Goal: Find specific page/section: Find specific page/section

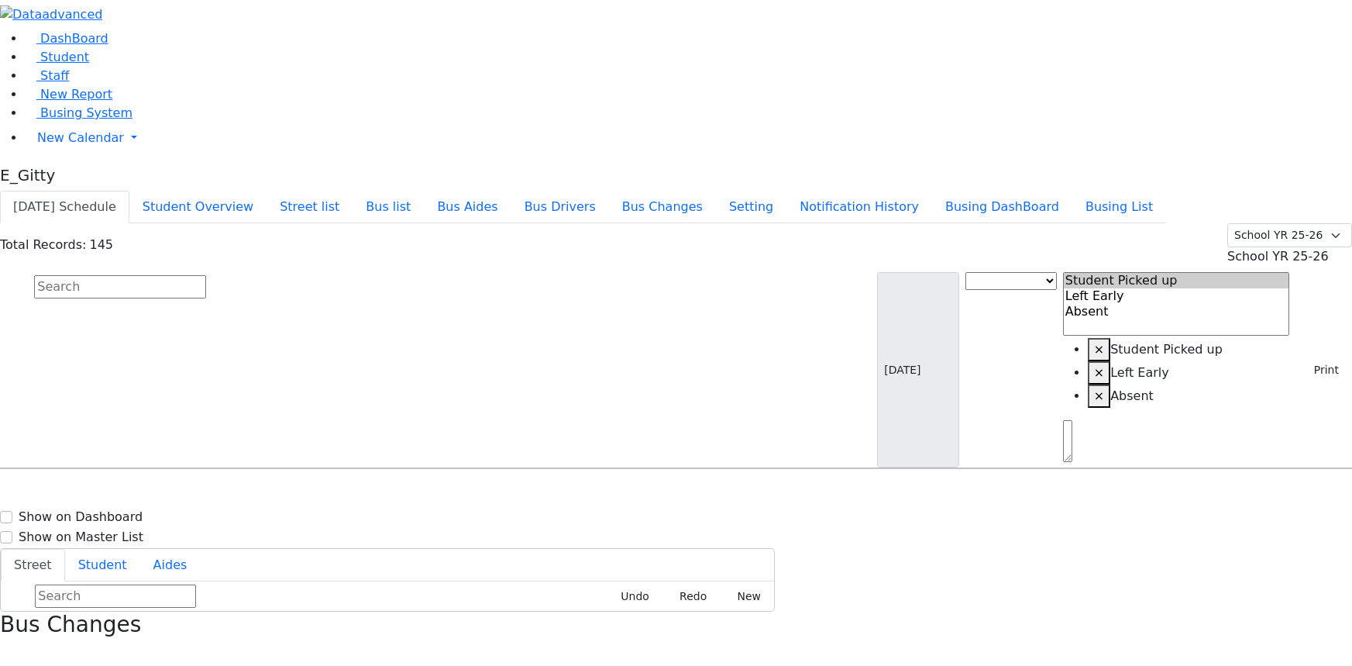
select select
click at [69, 83] on link "Staff" at bounding box center [47, 75] width 44 height 15
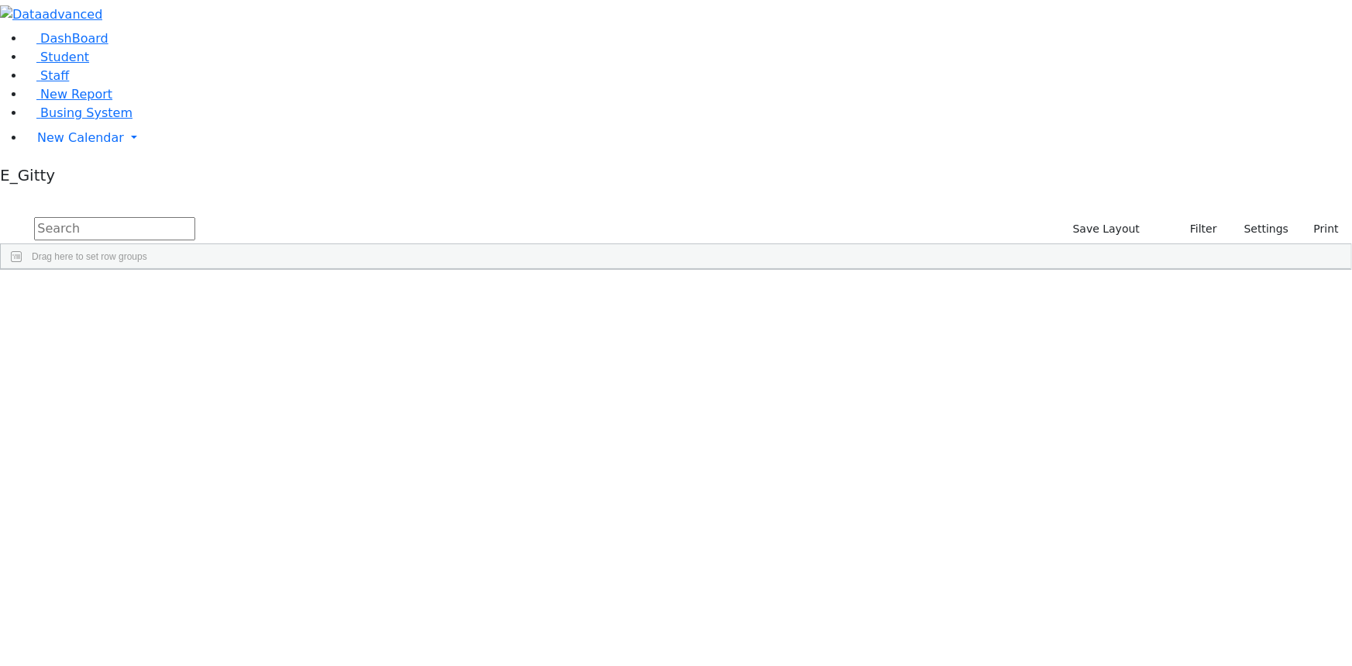
click at [195, 217] on input "text" at bounding box center [114, 228] width 161 height 23
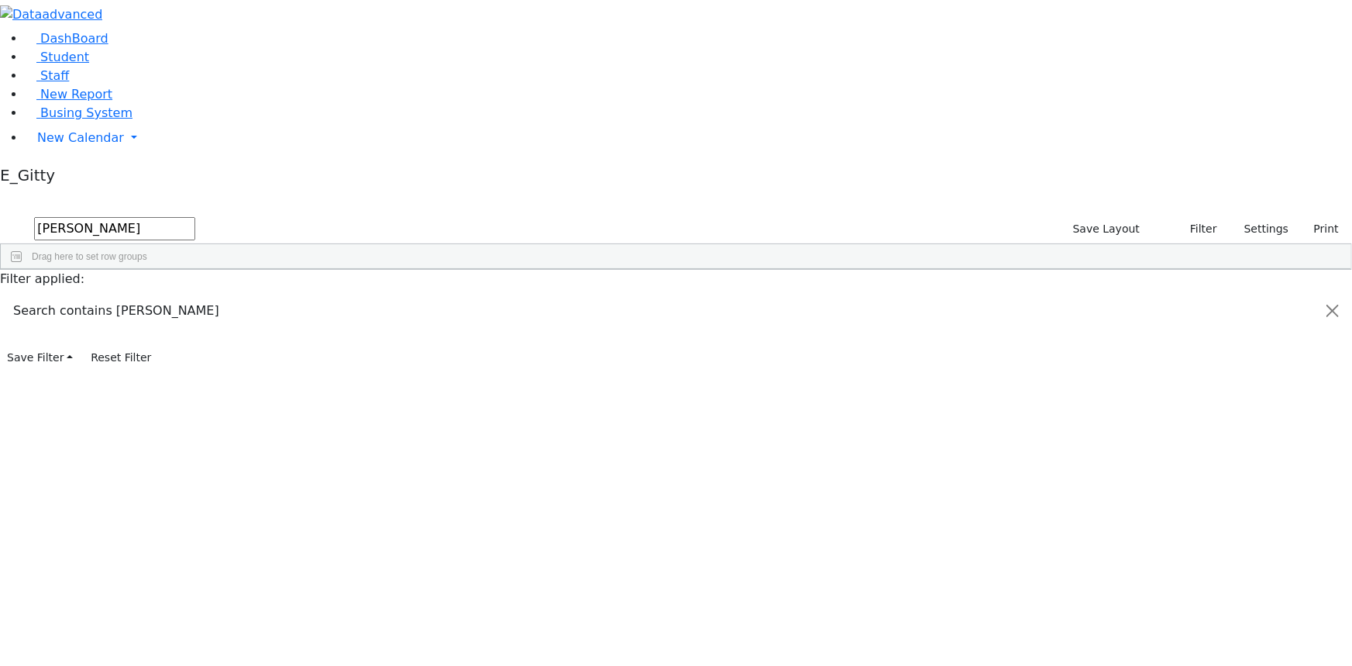
type input "brach"
